Goal: Task Accomplishment & Management: Manage account settings

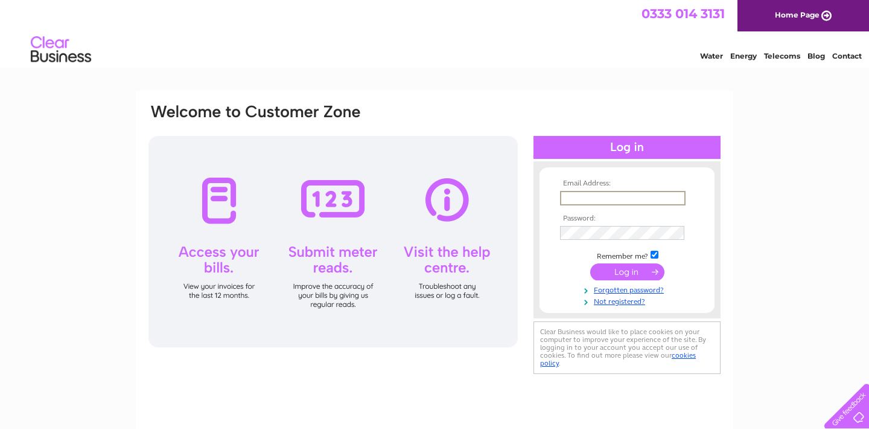
type input "molly@nightingalecreate.com"
click at [627, 270] on input "submit" at bounding box center [627, 271] width 74 height 17
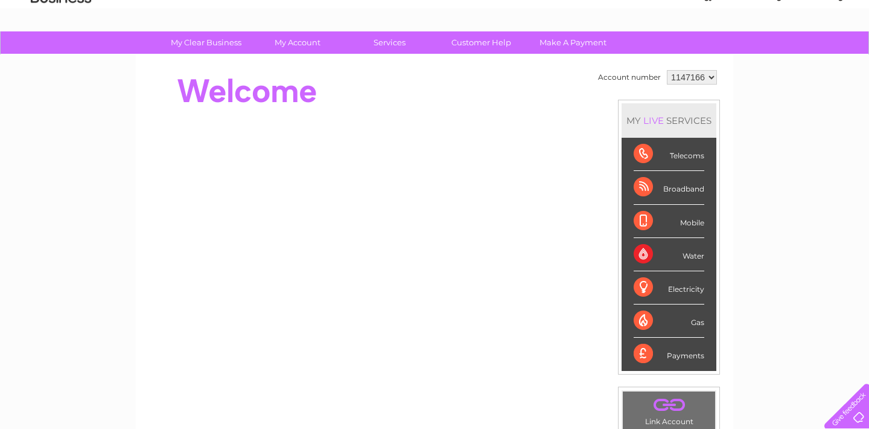
scroll to position [53, 0]
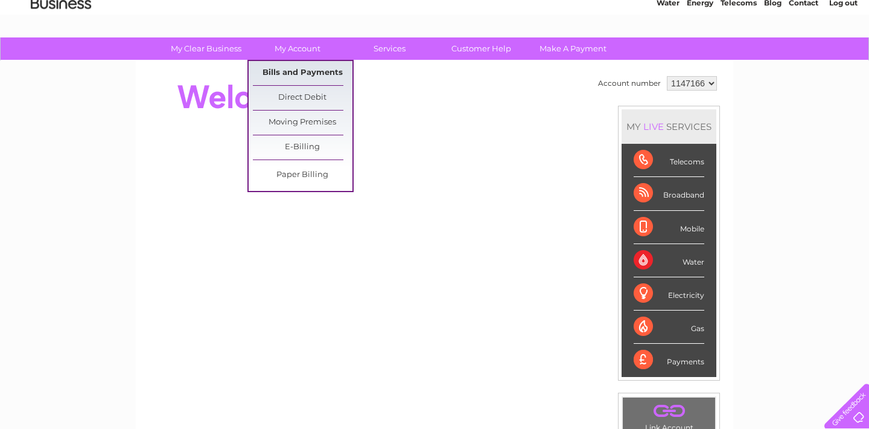
click at [282, 71] on link "Bills and Payments" at bounding box center [303, 73] width 100 height 24
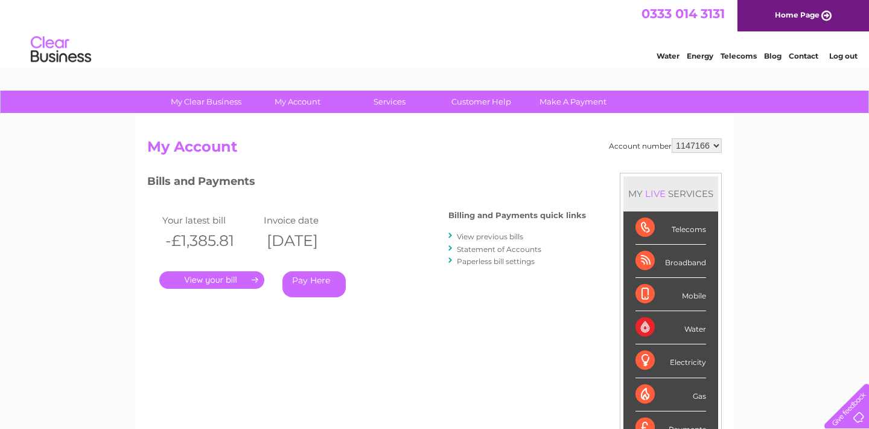
click at [220, 277] on link "." at bounding box center [211, 280] width 105 height 18
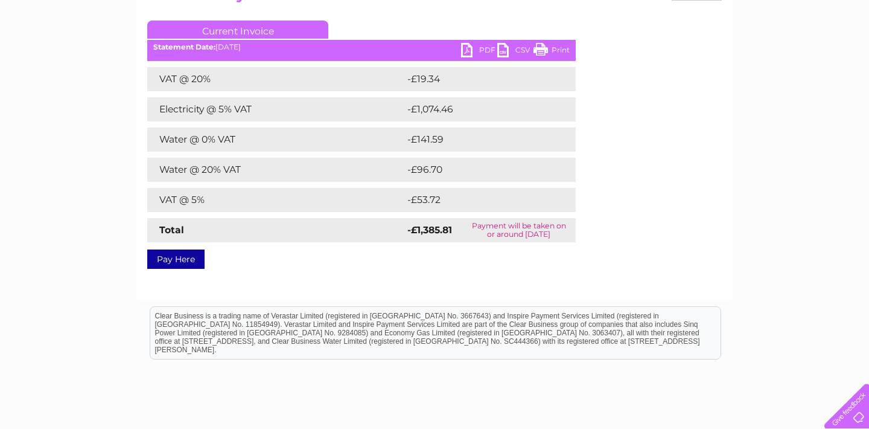
scroll to position [159, 0]
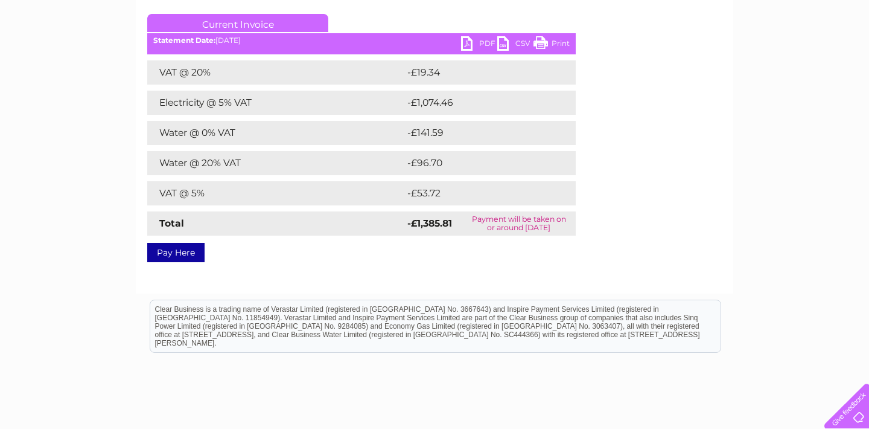
click at [470, 50] on link "PDF" at bounding box center [479, 45] width 36 height 18
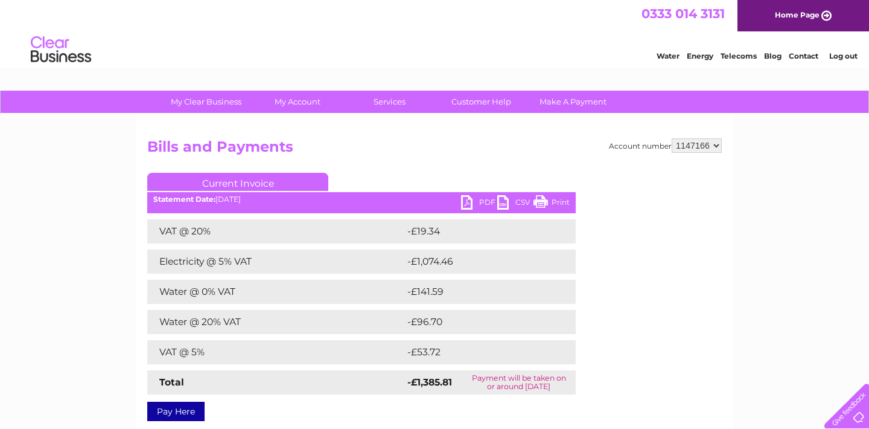
scroll to position [0, 0]
